Goal: Information Seeking & Learning: Learn about a topic

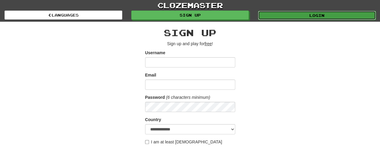
click at [293, 15] on link "Login" at bounding box center [317, 15] width 118 height 9
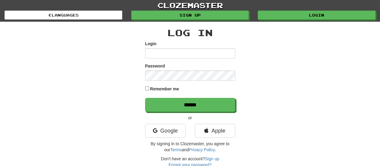
type input "**********"
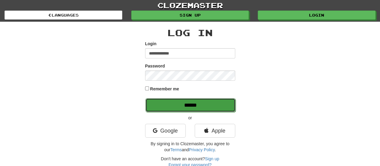
click at [226, 106] on input "******" at bounding box center [191, 105] width 90 height 14
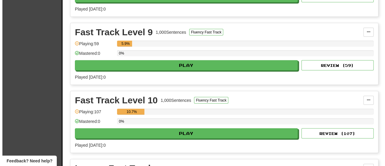
scroll to position [807, 0]
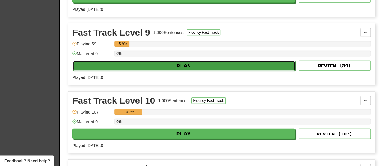
click at [215, 61] on button "Play" at bounding box center [184, 66] width 223 height 10
select select "**"
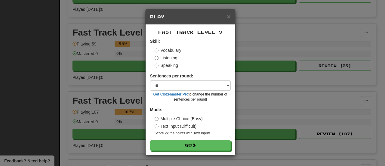
click at [176, 57] on label "Listening" at bounding box center [166, 58] width 23 height 6
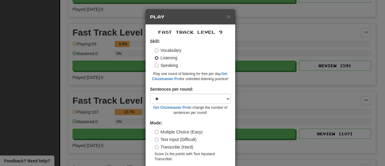
scroll to position [24, 0]
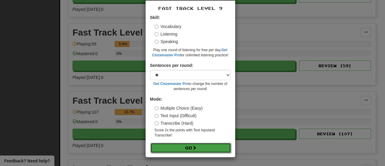
click at [198, 145] on button "Go" at bounding box center [190, 148] width 81 height 10
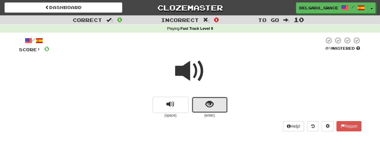
click at [212, 108] on span "show sentence" at bounding box center [210, 104] width 8 height 8
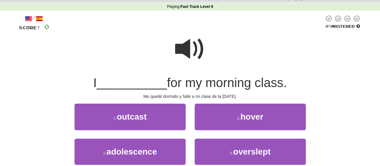
scroll to position [23, 0]
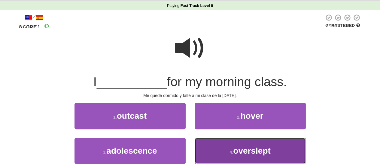
click at [225, 147] on button "4 . overslept" at bounding box center [250, 150] width 111 height 26
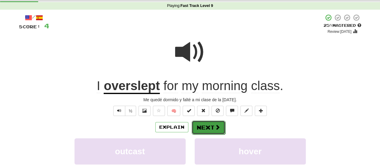
click at [214, 132] on button "Next" at bounding box center [209, 127] width 34 height 14
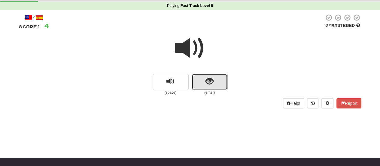
click at [201, 81] on button "show sentence" at bounding box center [210, 82] width 36 height 16
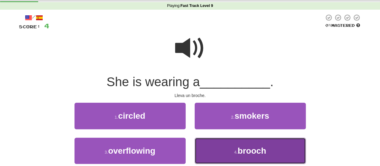
click at [210, 142] on button "4 . brooch" at bounding box center [250, 150] width 111 height 26
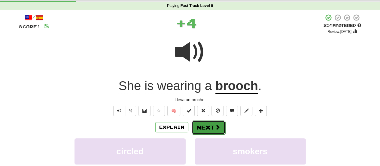
click at [206, 128] on button "Next" at bounding box center [209, 127] width 34 height 14
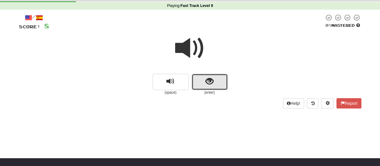
click at [208, 87] on button "show sentence" at bounding box center [210, 82] width 36 height 16
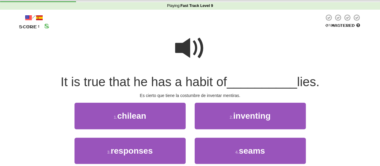
click at [190, 52] on span at bounding box center [190, 48] width 30 height 30
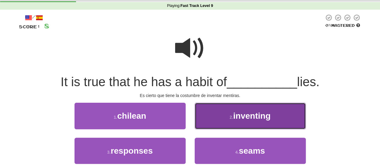
click at [211, 109] on button "2 . inventing" at bounding box center [250, 116] width 111 height 26
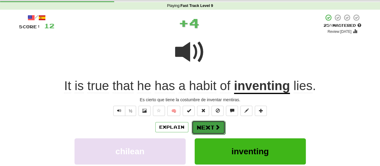
click at [203, 125] on button "Next" at bounding box center [209, 127] width 34 height 14
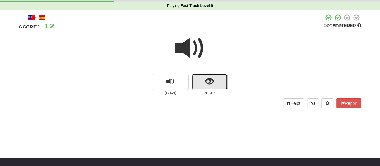
click at [212, 80] on span "show sentence" at bounding box center [210, 81] width 8 height 8
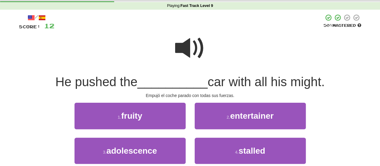
click at [188, 49] on span at bounding box center [190, 48] width 30 height 30
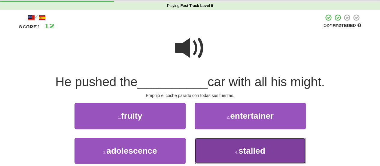
click at [213, 146] on button "4 . stalled" at bounding box center [250, 150] width 111 height 26
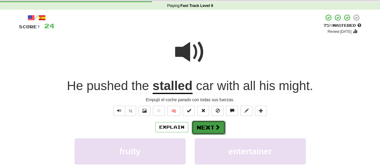
click at [218, 124] on span at bounding box center [217, 126] width 5 height 5
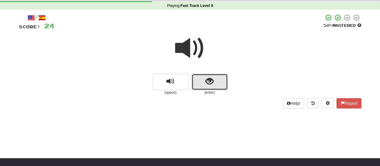
click at [199, 81] on button "show sentence" at bounding box center [210, 82] width 36 height 16
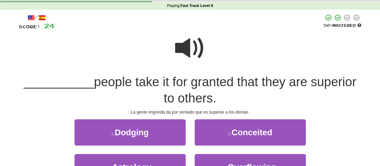
click at [189, 48] on span at bounding box center [190, 48] width 30 height 30
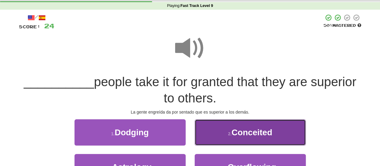
click at [264, 135] on span "Conceited" at bounding box center [252, 131] width 41 height 9
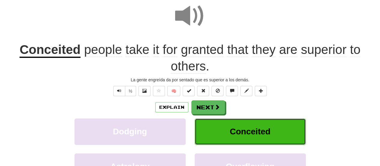
scroll to position [63, 0]
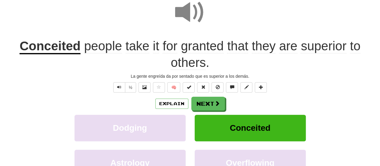
click at [192, 19] on span at bounding box center [190, 12] width 30 height 30
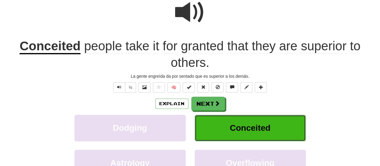
click at [205, 131] on button "Conceited" at bounding box center [250, 128] width 111 height 26
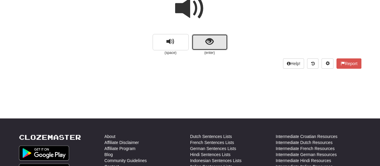
click at [203, 48] on button "show sentence" at bounding box center [210, 42] width 36 height 16
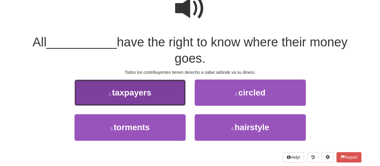
click at [158, 100] on button "1 . taxpayers" at bounding box center [130, 92] width 111 height 26
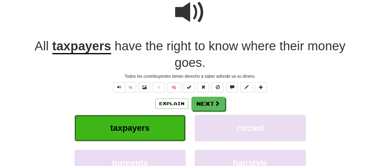
scroll to position [66, 0]
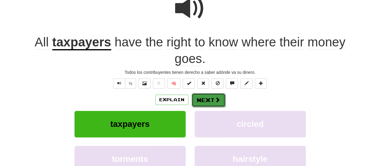
click at [199, 98] on button "Next" at bounding box center [209, 100] width 34 height 14
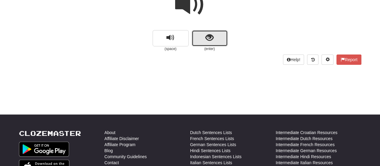
click at [202, 42] on button "show sentence" at bounding box center [210, 38] width 36 height 16
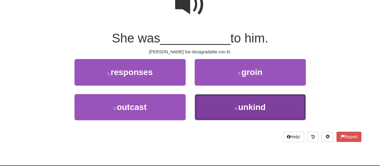
click at [209, 103] on button "4 . unkind" at bounding box center [250, 107] width 111 height 26
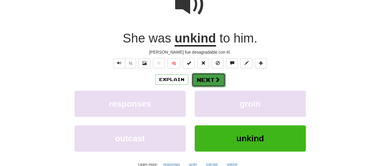
click at [211, 79] on button "Next" at bounding box center [209, 80] width 34 height 14
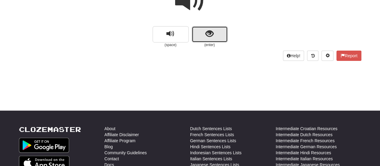
click at [206, 34] on span "show sentence" at bounding box center [210, 34] width 8 height 8
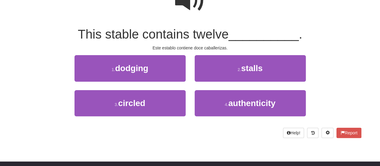
click at [191, 8] on span at bounding box center [190, 1] width 30 height 30
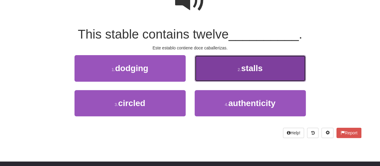
click at [211, 66] on button "2 . stalls" at bounding box center [250, 68] width 111 height 26
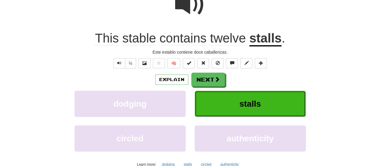
scroll to position [75, 0]
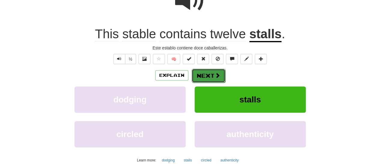
click at [207, 76] on button "Next" at bounding box center [209, 76] width 34 height 14
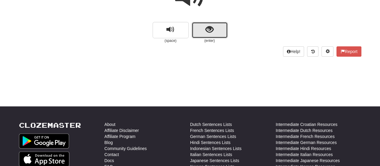
click at [204, 34] on button "show sentence" at bounding box center [210, 30] width 36 height 16
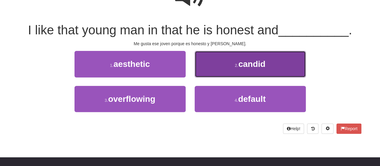
click at [212, 63] on button "2 . candid" at bounding box center [250, 64] width 111 height 26
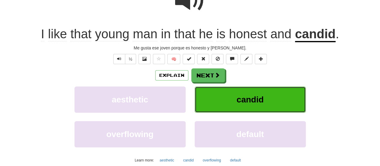
scroll to position [78, 0]
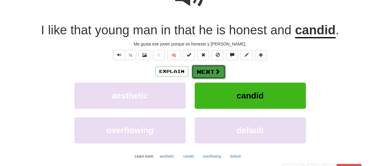
click at [212, 73] on button "Next" at bounding box center [209, 72] width 34 height 14
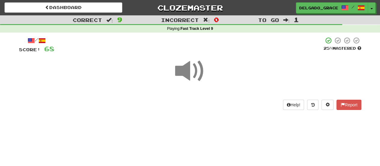
click at [208, 97] on div at bounding box center [190, 75] width 343 height 43
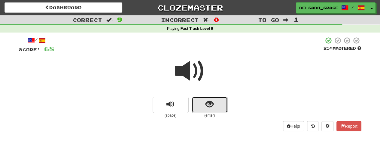
click at [201, 106] on button "show sentence" at bounding box center [210, 105] width 36 height 16
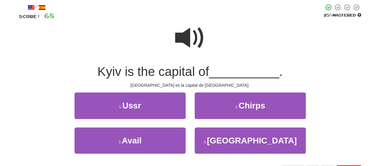
scroll to position [34, 0]
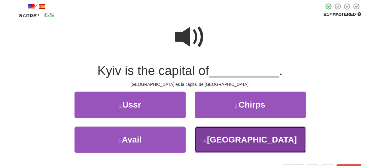
click at [213, 135] on button "4 . Ukraine" at bounding box center [250, 139] width 111 height 26
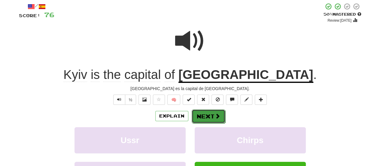
click at [207, 117] on button "Next" at bounding box center [209, 116] width 34 height 14
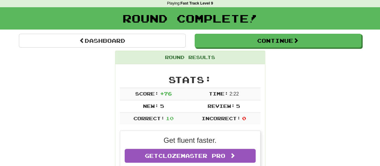
scroll to position [0, 0]
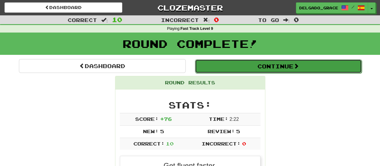
click at [304, 66] on button "Continue" at bounding box center [278, 66] width 167 height 14
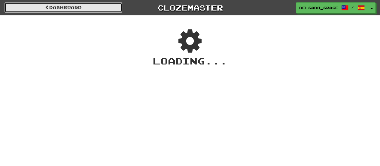
click at [113, 11] on link "Dashboard" at bounding box center [64, 7] width 118 height 10
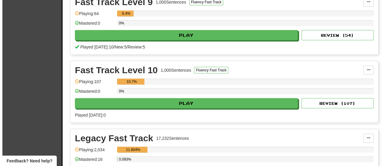
scroll to position [836, 0]
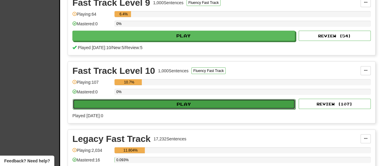
click at [208, 99] on button "Play" at bounding box center [184, 104] width 223 height 10
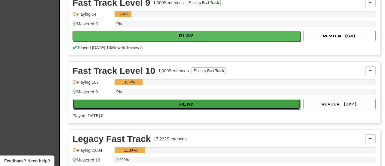
select select "**"
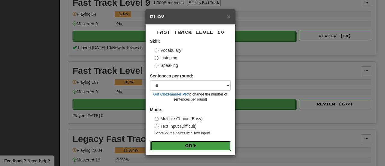
click at [210, 146] on button "Go" at bounding box center [190, 145] width 81 height 10
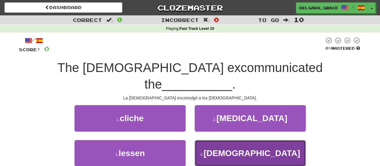
click at [217, 140] on button "4 . [DEMOGRAPHIC_DATA]" at bounding box center [250, 153] width 111 height 26
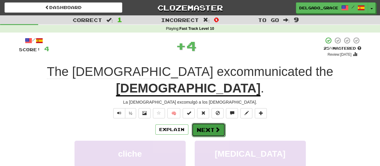
click at [213, 123] on button "Next" at bounding box center [209, 130] width 34 height 14
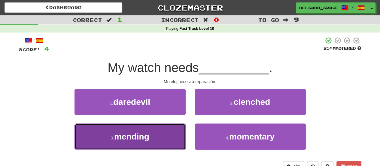
click at [172, 135] on button "3 . mending" at bounding box center [130, 136] width 111 height 26
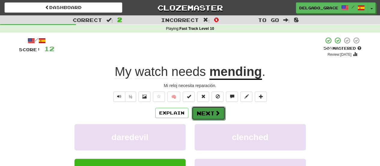
click at [211, 111] on button "Next" at bounding box center [209, 113] width 34 height 14
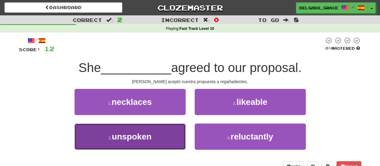
click at [168, 138] on button "3 . unspoken" at bounding box center [130, 136] width 111 height 26
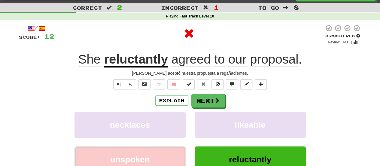
scroll to position [16, 0]
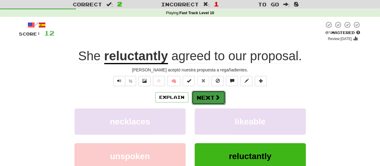
click at [204, 101] on button "Next" at bounding box center [209, 97] width 34 height 14
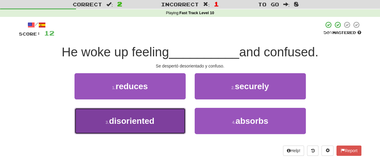
click at [167, 112] on button "3 . disoriented" at bounding box center [130, 121] width 111 height 26
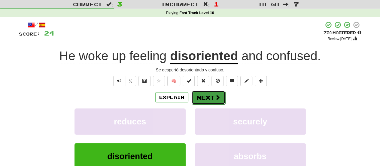
click at [200, 99] on button "Next" at bounding box center [209, 97] width 34 height 14
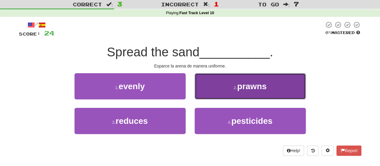
click at [204, 92] on button "2 . prawns" at bounding box center [250, 86] width 111 height 26
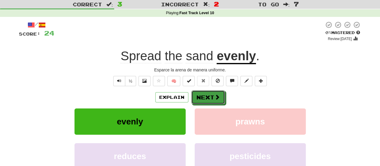
click at [204, 92] on button "Next" at bounding box center [209, 97] width 34 height 14
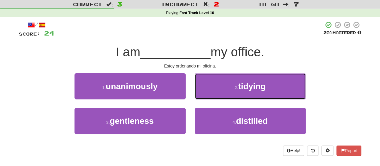
click at [204, 92] on button "2 . tidying" at bounding box center [250, 86] width 111 height 26
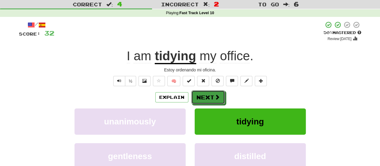
click at [204, 92] on button "Next" at bounding box center [209, 97] width 34 height 14
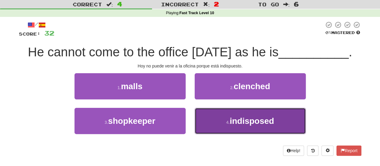
click at [206, 111] on button "4 . indisposed" at bounding box center [250, 121] width 111 height 26
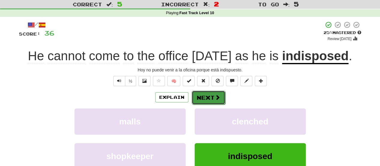
click at [209, 100] on button "Next" at bounding box center [209, 97] width 34 height 14
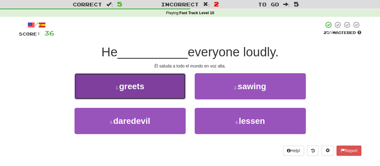
click at [172, 88] on button "1 . greets" at bounding box center [130, 86] width 111 height 26
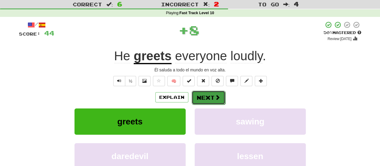
click at [217, 97] on span at bounding box center [217, 96] width 5 height 5
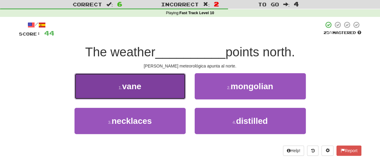
click at [173, 93] on button "1 . vane" at bounding box center [130, 86] width 111 height 26
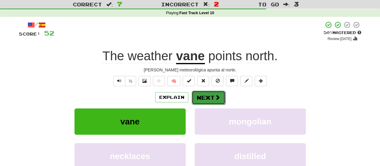
click at [209, 98] on button "Next" at bounding box center [209, 97] width 34 height 14
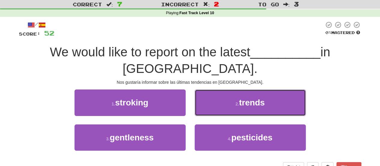
click at [209, 98] on button "2 . trends" at bounding box center [250, 102] width 111 height 26
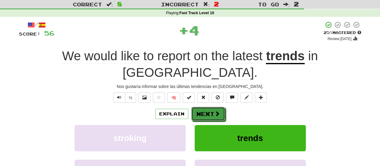
click at [209, 107] on button "Next" at bounding box center [209, 114] width 34 height 14
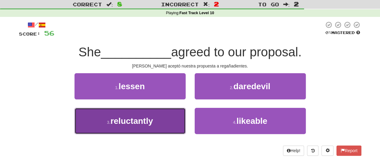
click at [138, 125] on span "reluctantly" at bounding box center [132, 120] width 43 height 9
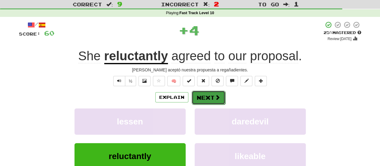
click at [196, 98] on button "Next" at bounding box center [209, 97] width 34 height 14
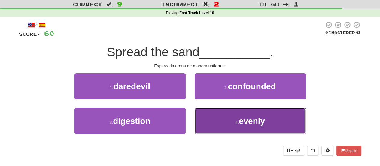
click at [204, 119] on button "4 . evenly" at bounding box center [250, 121] width 111 height 26
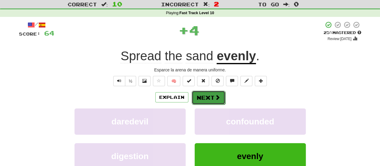
click at [214, 97] on button "Next" at bounding box center [209, 97] width 34 height 14
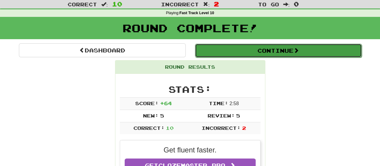
click at [249, 48] on button "Continue" at bounding box center [278, 51] width 167 height 14
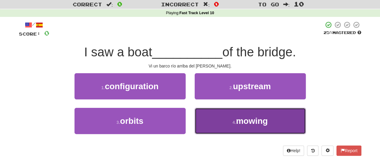
click at [219, 124] on button "4 . mowing" at bounding box center [250, 121] width 111 height 26
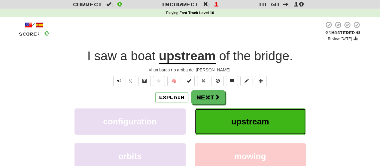
click at [219, 124] on button "upstream" at bounding box center [250, 121] width 111 height 26
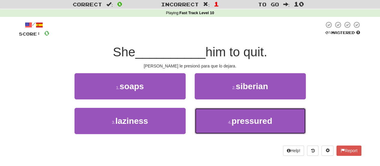
click at [219, 124] on button "4 . pressured" at bounding box center [250, 121] width 111 height 26
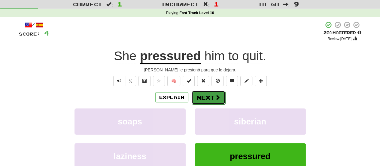
click at [218, 98] on span at bounding box center [217, 96] width 5 height 5
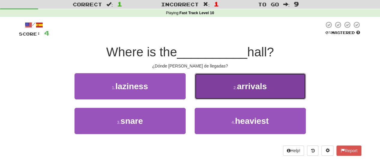
click at [218, 91] on button "2 . arrivals" at bounding box center [250, 86] width 111 height 26
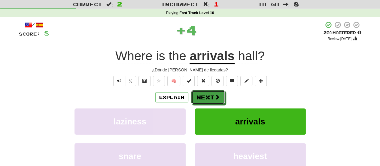
click at [218, 91] on button "Next" at bounding box center [209, 97] width 34 height 14
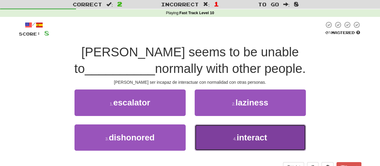
click at [207, 129] on button "4 . interact" at bounding box center [250, 137] width 111 height 26
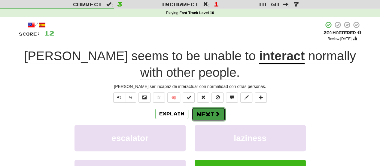
click at [211, 113] on button "Next" at bounding box center [209, 114] width 34 height 14
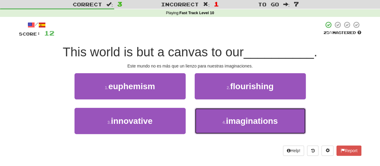
click at [211, 113] on button "4 . imaginations" at bounding box center [250, 121] width 111 height 26
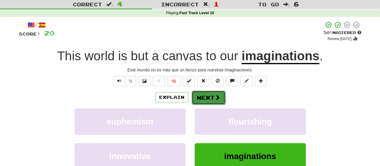
click at [221, 95] on button "Next" at bounding box center [209, 97] width 34 height 14
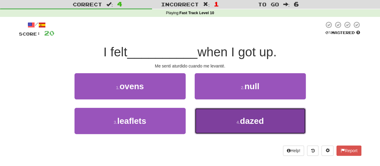
click at [220, 118] on button "4 . dazed" at bounding box center [250, 121] width 111 height 26
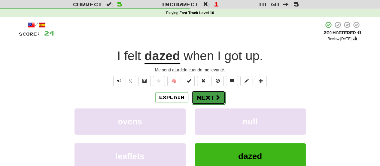
click at [199, 101] on button "Next" at bounding box center [209, 97] width 34 height 14
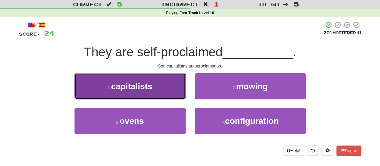
click at [178, 92] on button "1 . capitalists" at bounding box center [130, 86] width 111 height 26
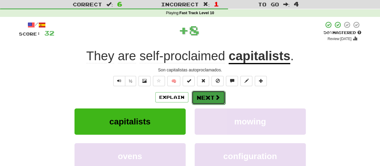
click at [203, 94] on button "Next" at bounding box center [209, 97] width 34 height 14
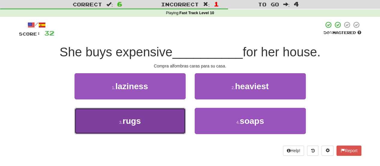
click at [149, 121] on button "3 . rugs" at bounding box center [130, 121] width 111 height 26
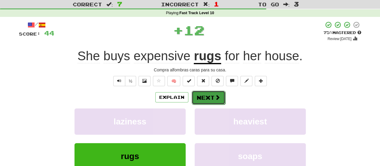
click at [199, 98] on button "Next" at bounding box center [209, 97] width 34 height 14
